Goal: Transaction & Acquisition: Subscribe to service/newsletter

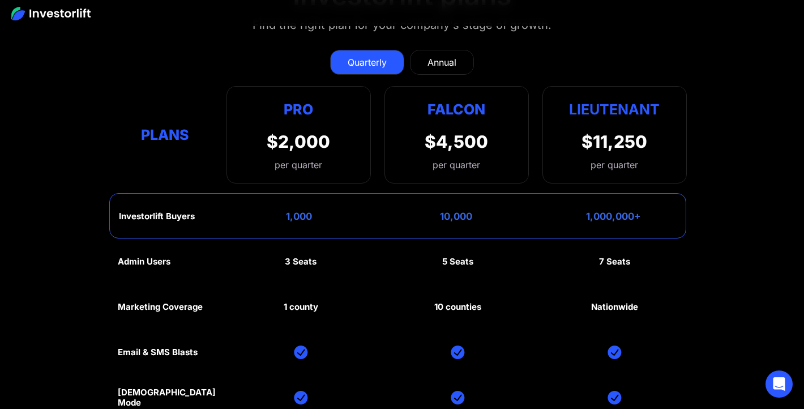
scroll to position [4960, 0]
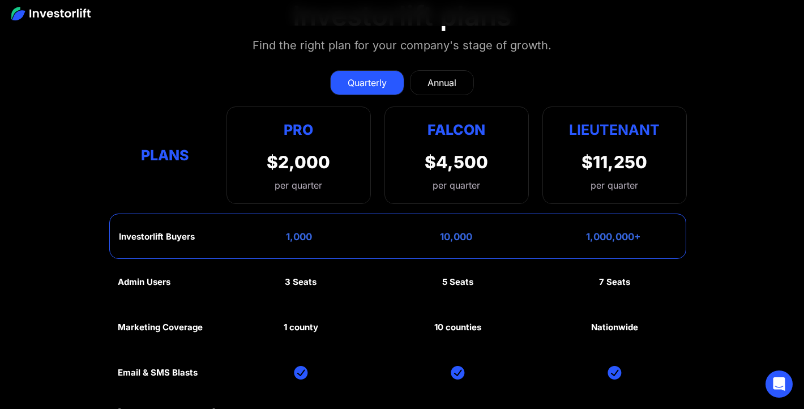
click at [429, 84] on div "Annual" at bounding box center [441, 83] width 29 height 14
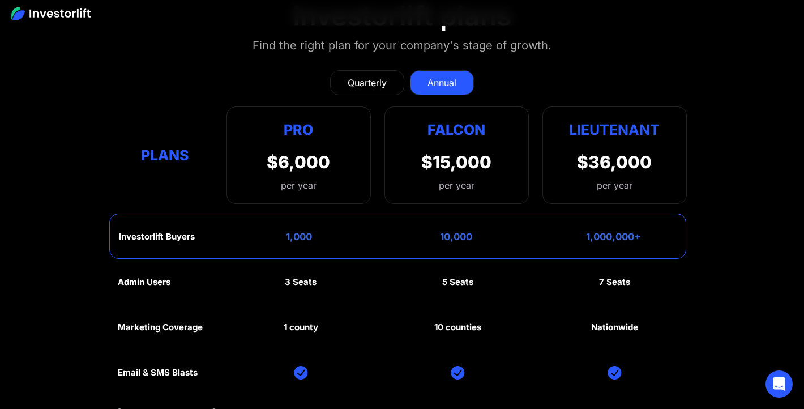
click at [372, 87] on div "Quarterly" at bounding box center [367, 83] width 39 height 14
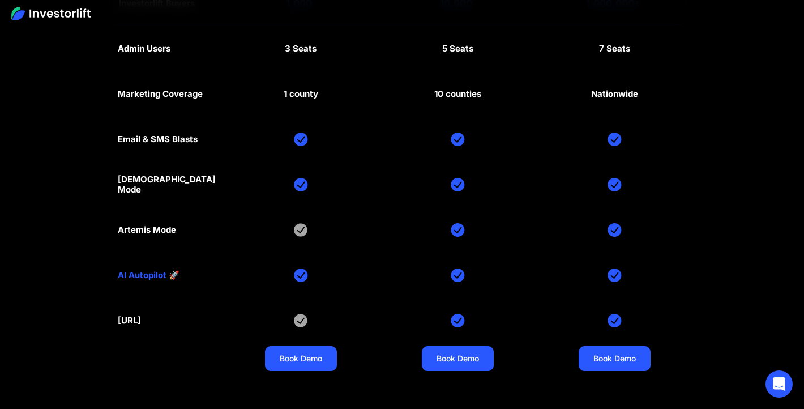
scroll to position [5194, 0]
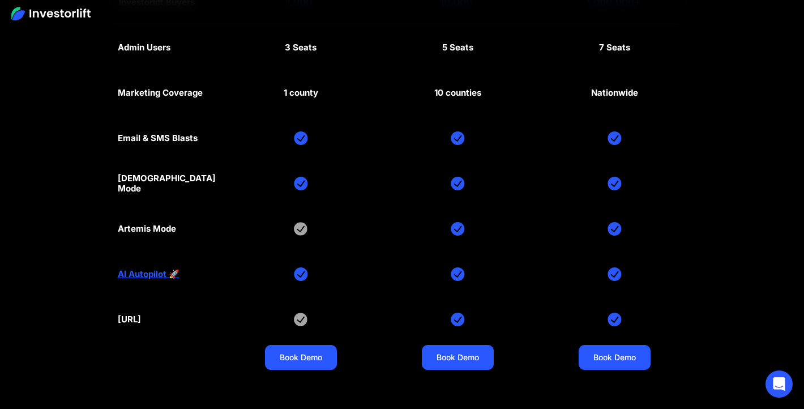
click at [457, 221] on div "Admin Users 3 Seats 5 Seats 7 Seats Marketing Coverage 1 county 10 counties Nat…" at bounding box center [402, 206] width 569 height 362
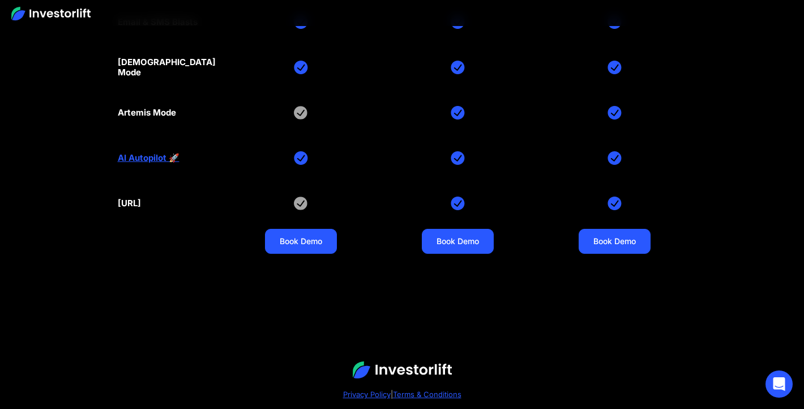
scroll to position [5361, 0]
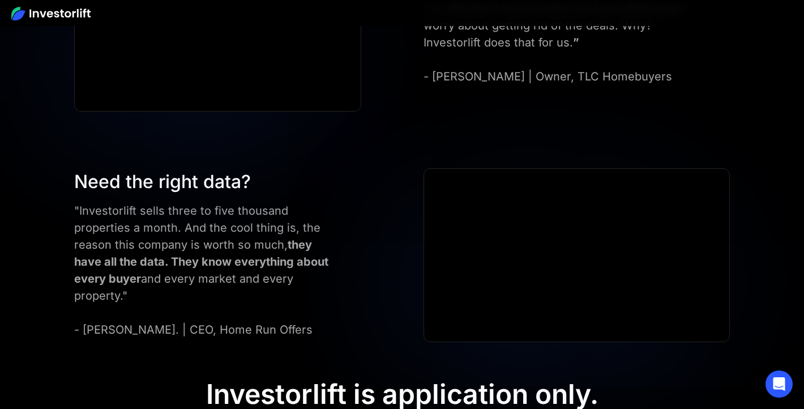
scroll to position [4315, 0]
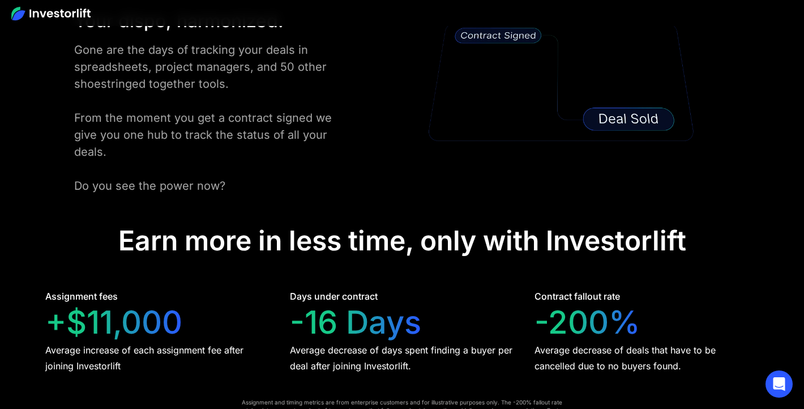
scroll to position [2320, 0]
